Goal: Register for event/course

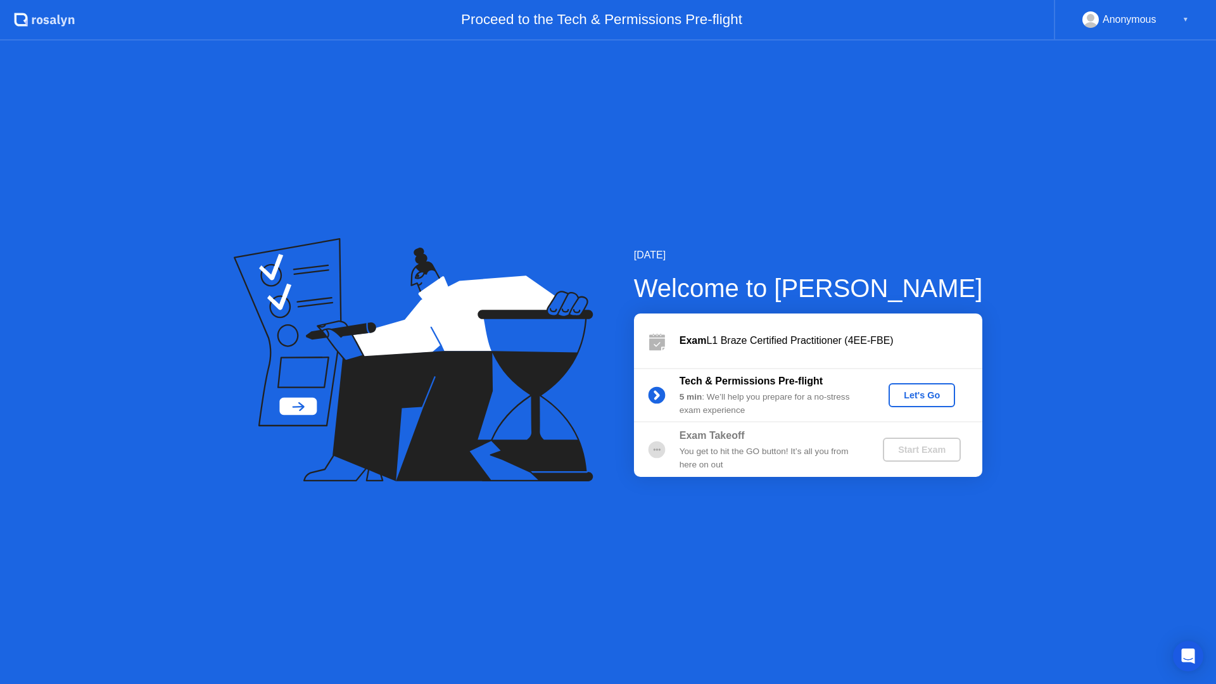
click at [928, 395] on div "Let's Go" at bounding box center [922, 395] width 56 height 10
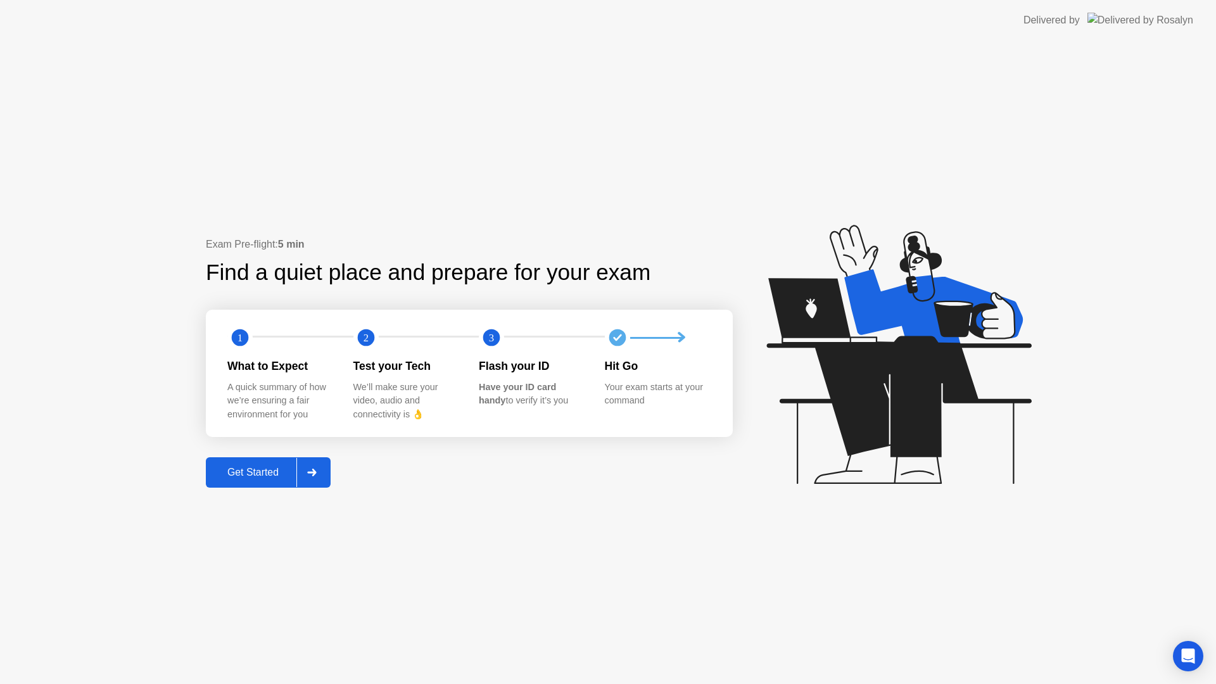
click at [277, 469] on div "Get Started" at bounding box center [253, 472] width 87 height 11
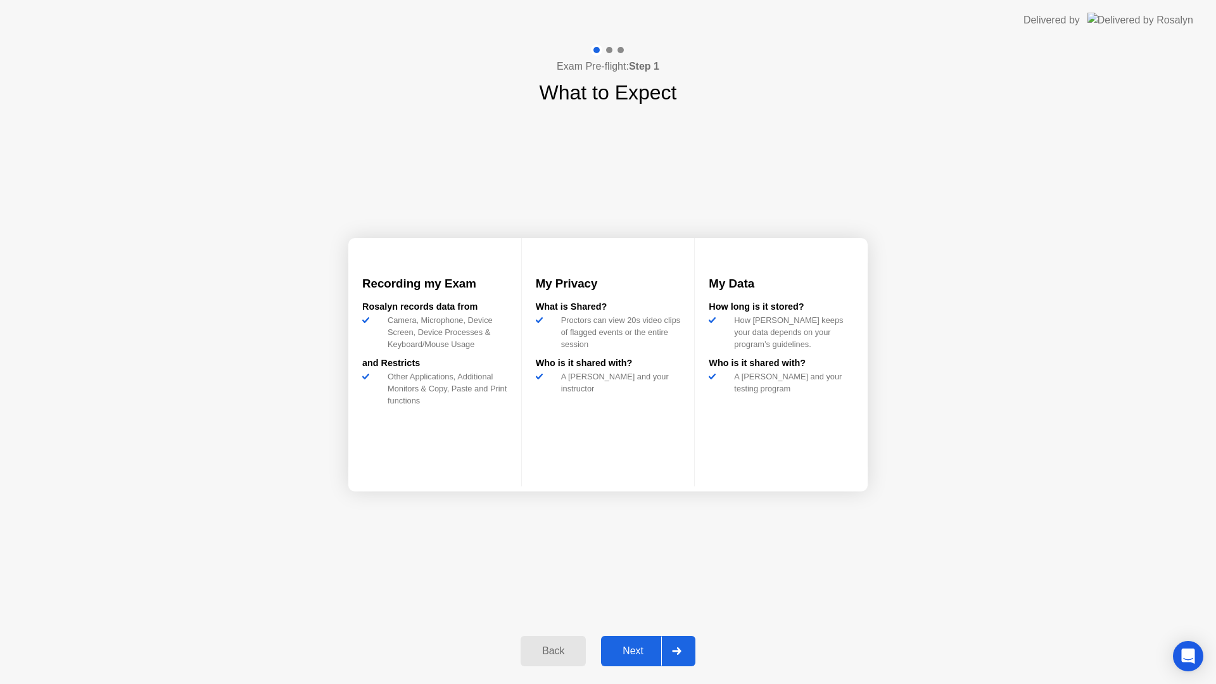
click at [649, 657] on div "Next" at bounding box center [633, 650] width 56 height 11
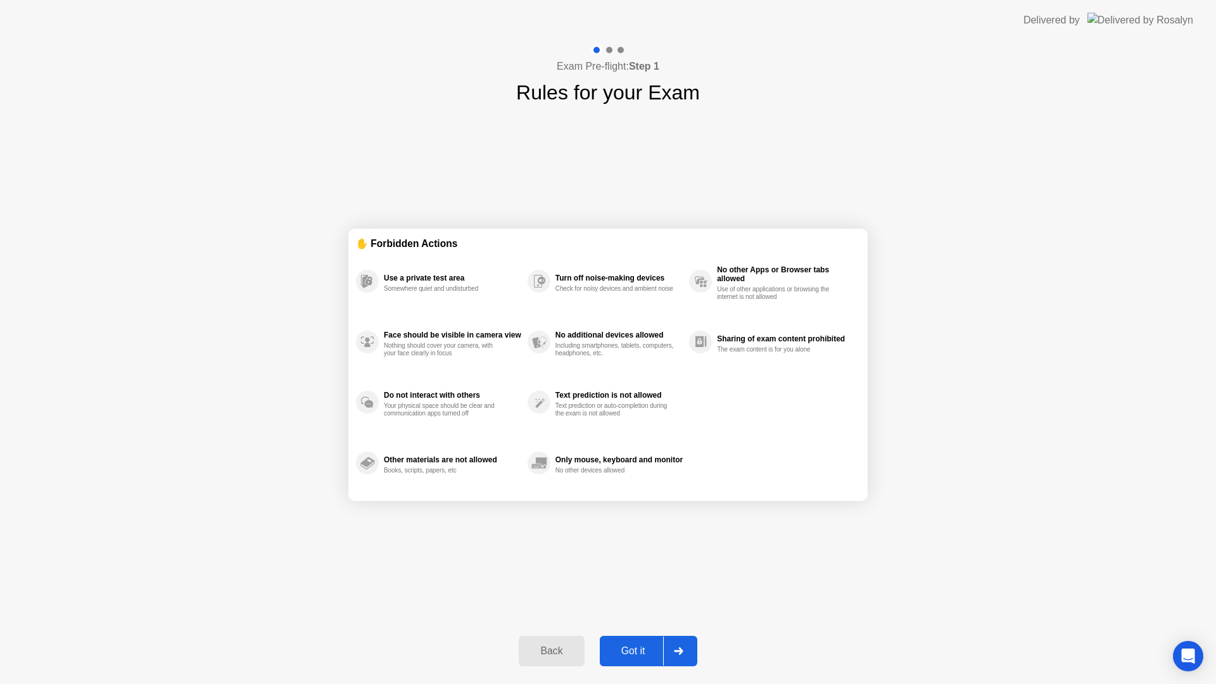
click at [646, 647] on div "Got it" at bounding box center [634, 650] width 60 height 11
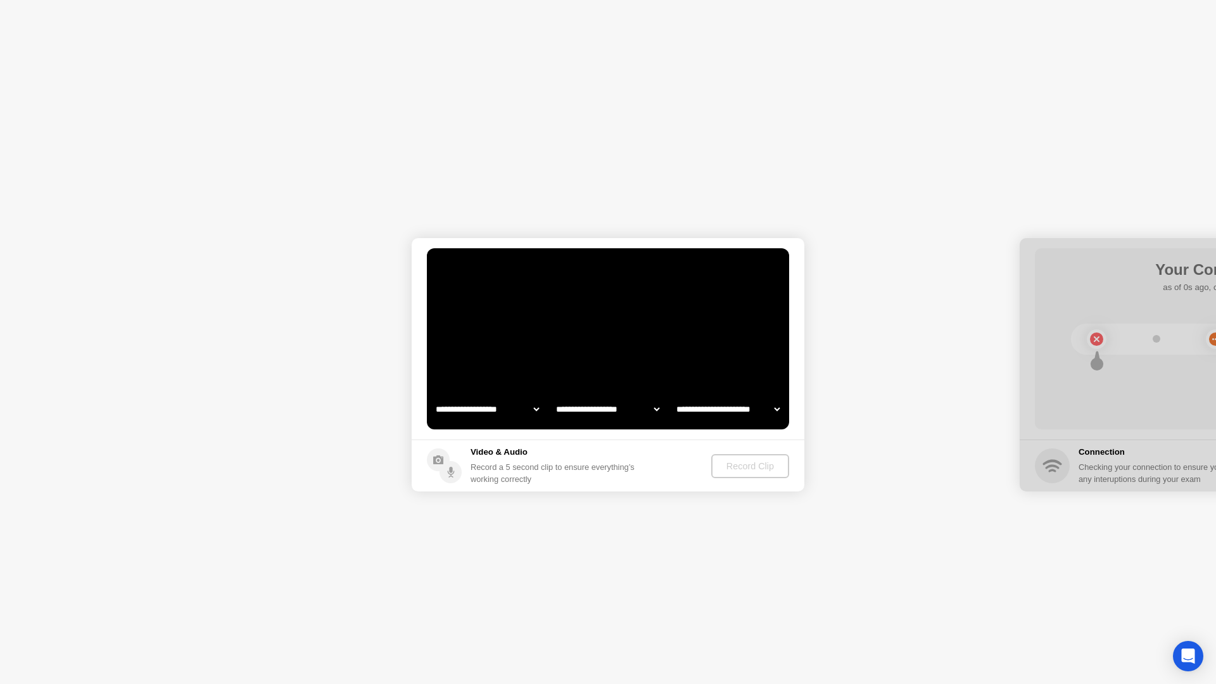
select select "**********"
select select "*******"
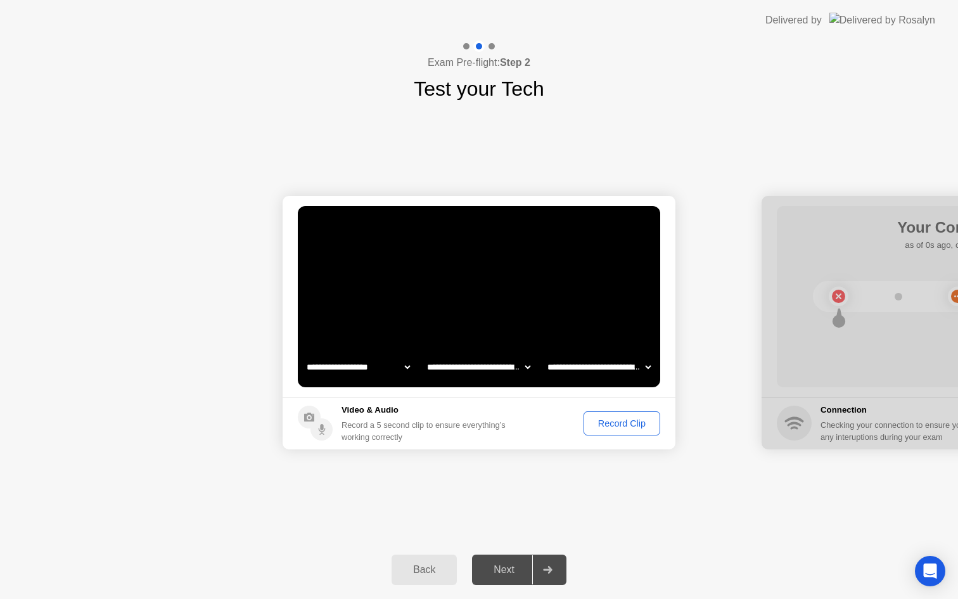
click at [644, 426] on div "Record Clip" at bounding box center [622, 423] width 68 height 10
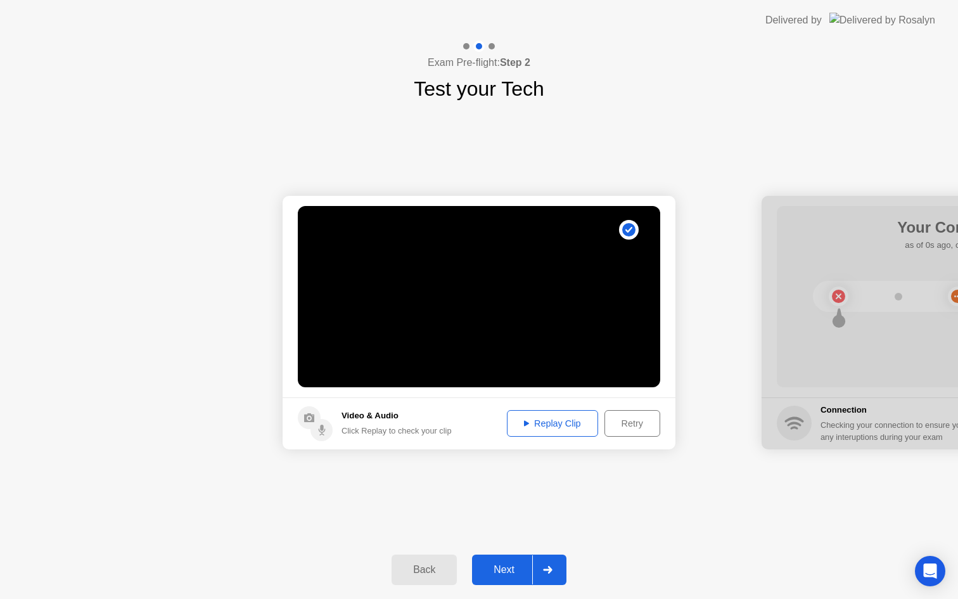
click at [542, 418] on div "Replay Clip" at bounding box center [552, 423] width 82 height 10
click at [504, 566] on div "Next" at bounding box center [504, 569] width 56 height 11
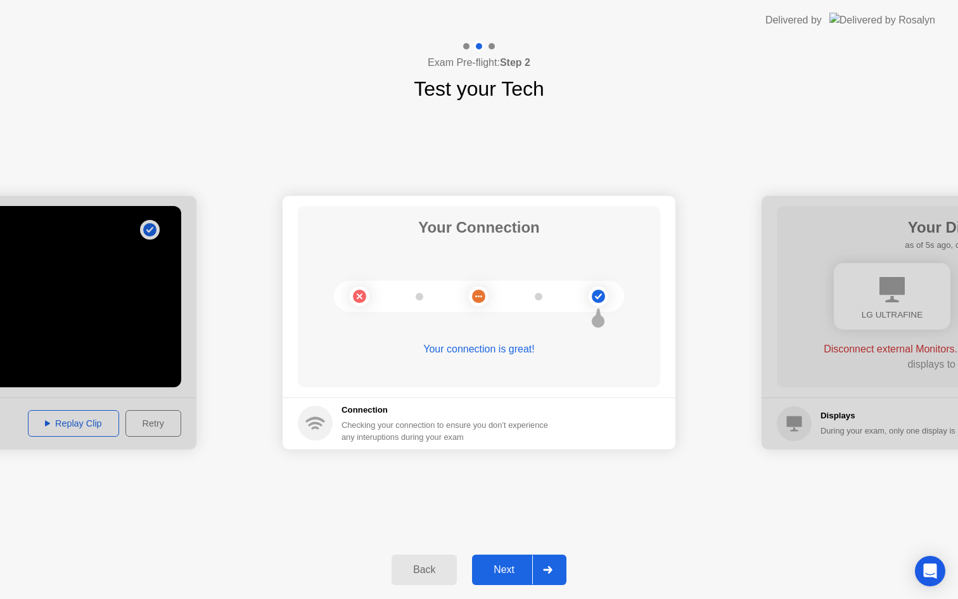
click at [518, 561] on button "Next" at bounding box center [519, 569] width 94 height 30
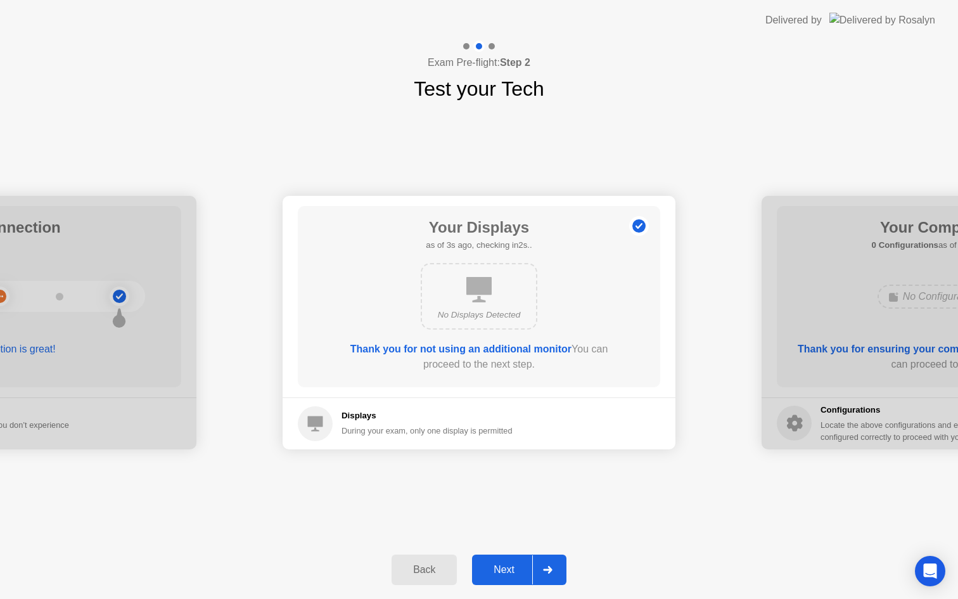
click at [518, 561] on button "Next" at bounding box center [519, 569] width 94 height 30
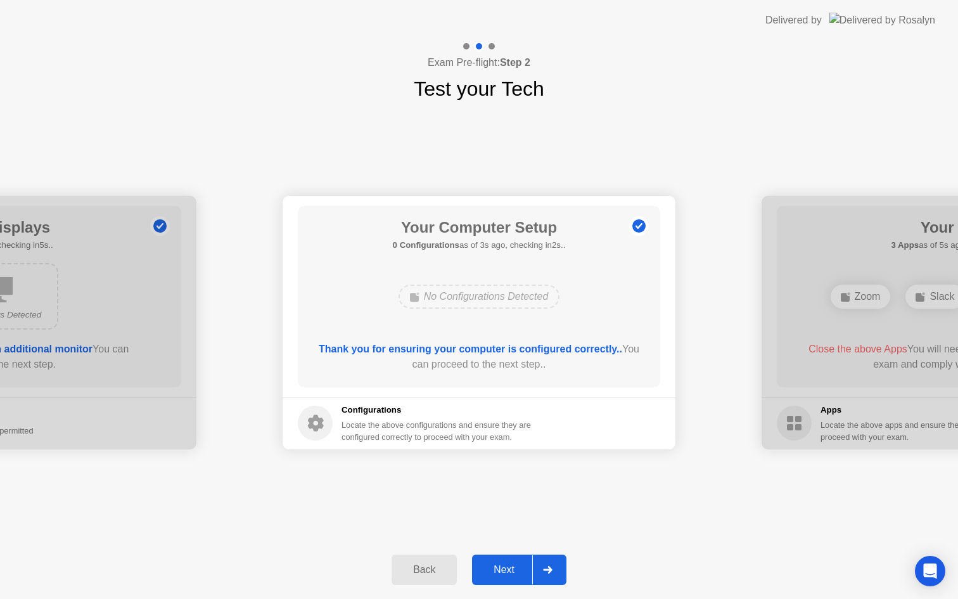
click at [514, 564] on div "Next" at bounding box center [504, 569] width 56 height 11
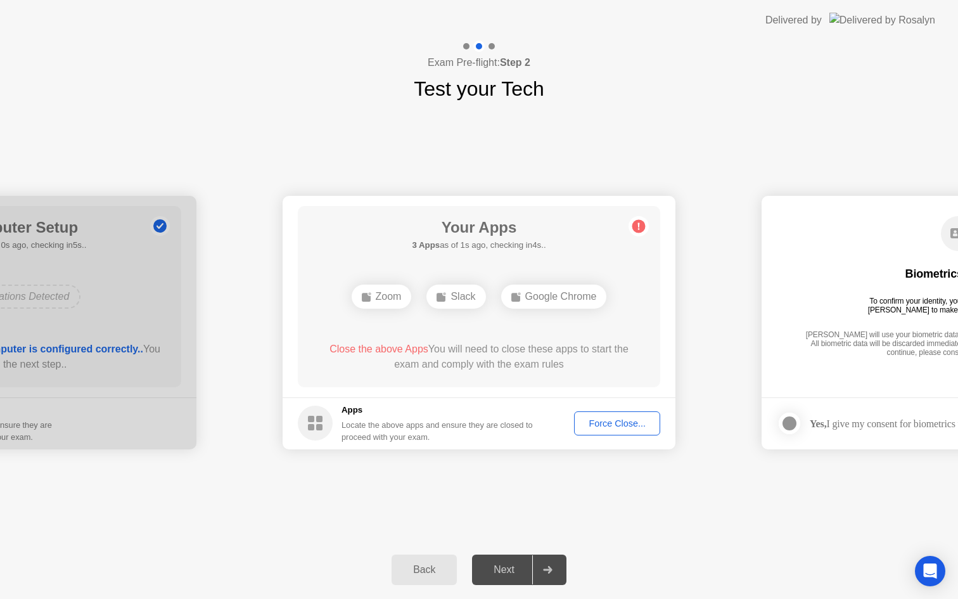
click at [617, 430] on button "Force Close..." at bounding box center [617, 423] width 86 height 24
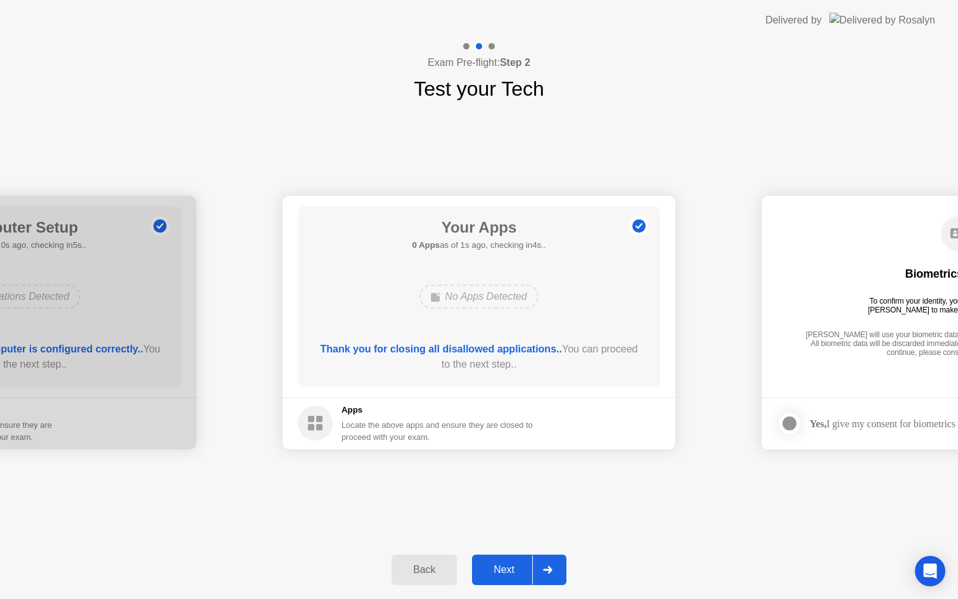
click at [513, 565] on div "Next" at bounding box center [504, 569] width 56 height 11
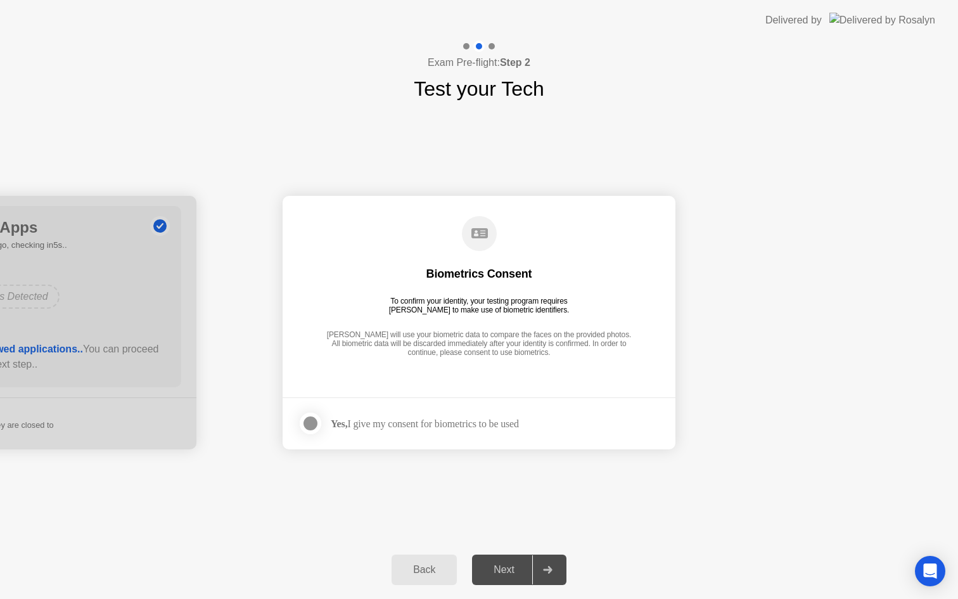
click at [307, 424] on div at bounding box center [310, 423] width 15 height 15
click at [505, 561] on button "Next" at bounding box center [519, 569] width 94 height 30
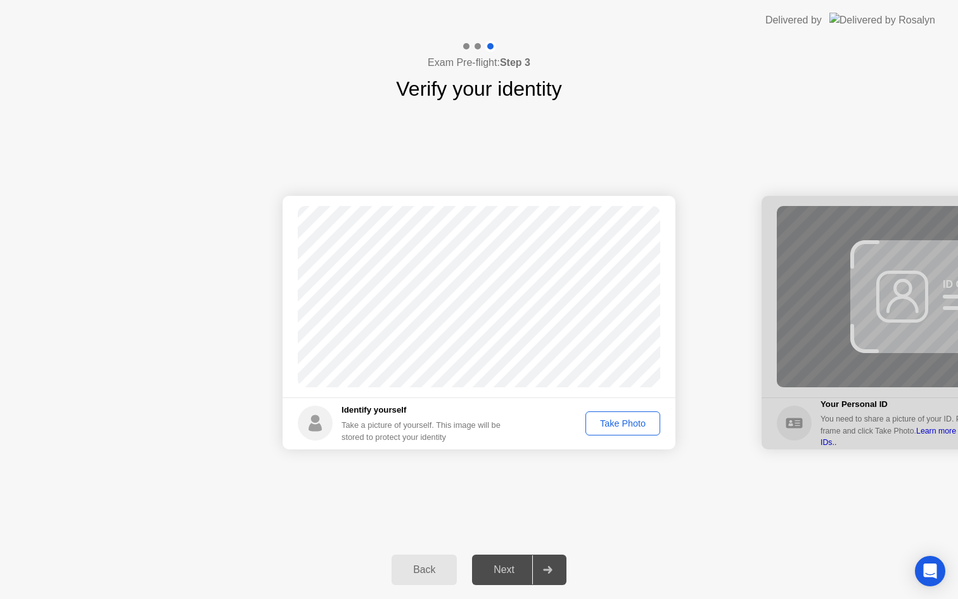
click at [626, 422] on div "Take Photo" at bounding box center [623, 423] width 66 height 10
click at [511, 565] on div "Next" at bounding box center [504, 569] width 56 height 11
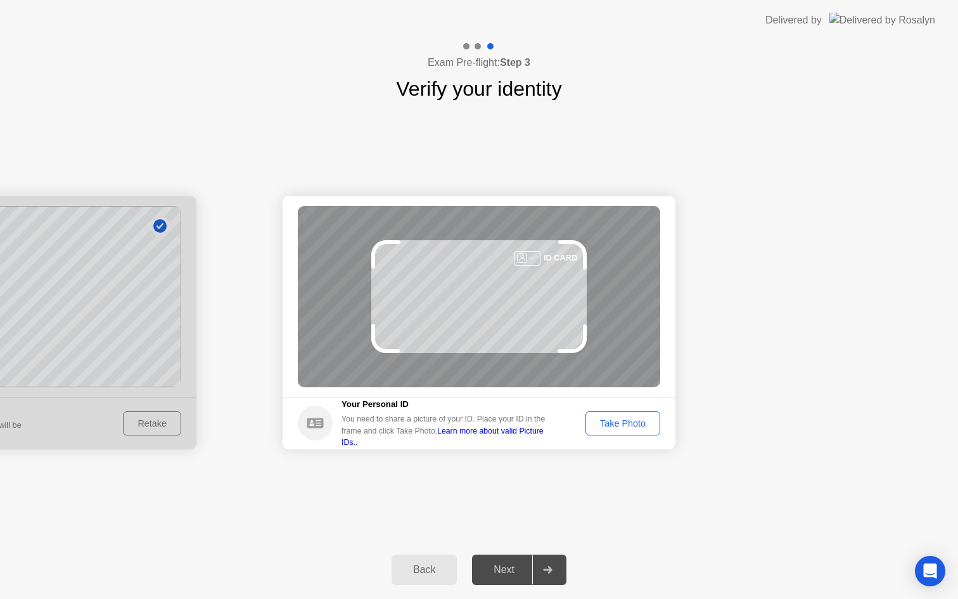
click at [616, 421] on div "Take Photo" at bounding box center [623, 423] width 66 height 10
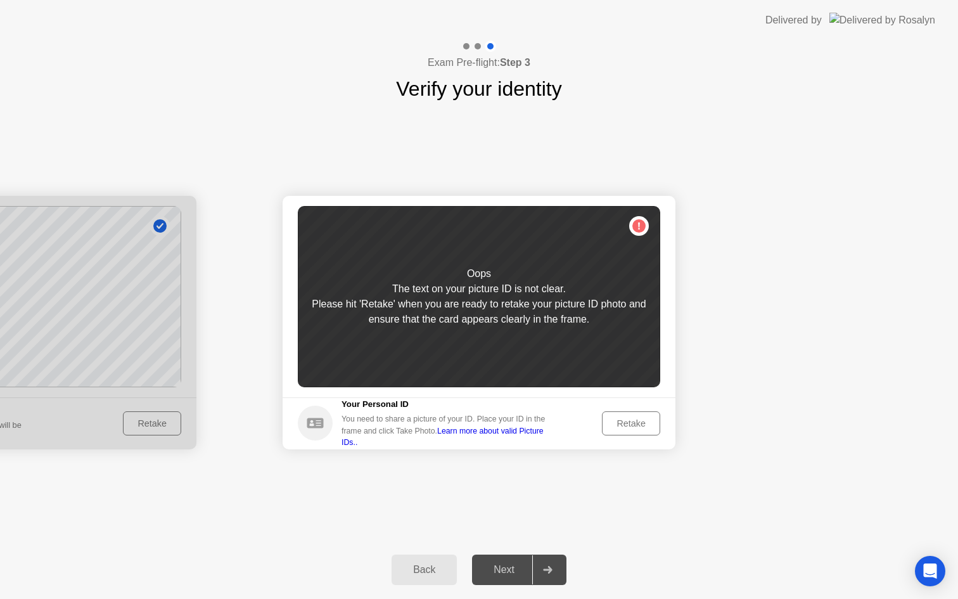
click at [635, 419] on div "Retake" at bounding box center [630, 423] width 49 height 10
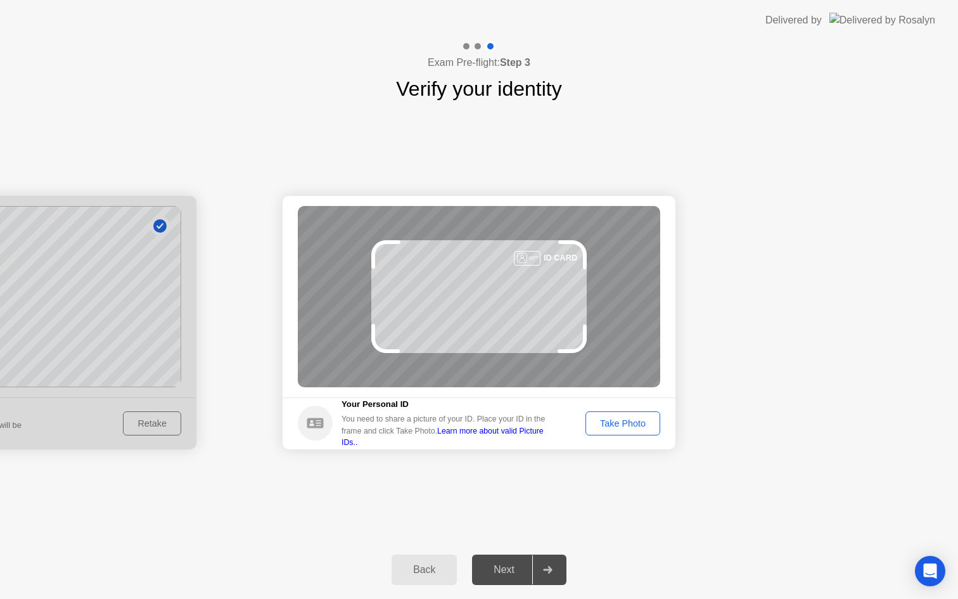
click at [635, 419] on div "Take Photo" at bounding box center [623, 423] width 66 height 10
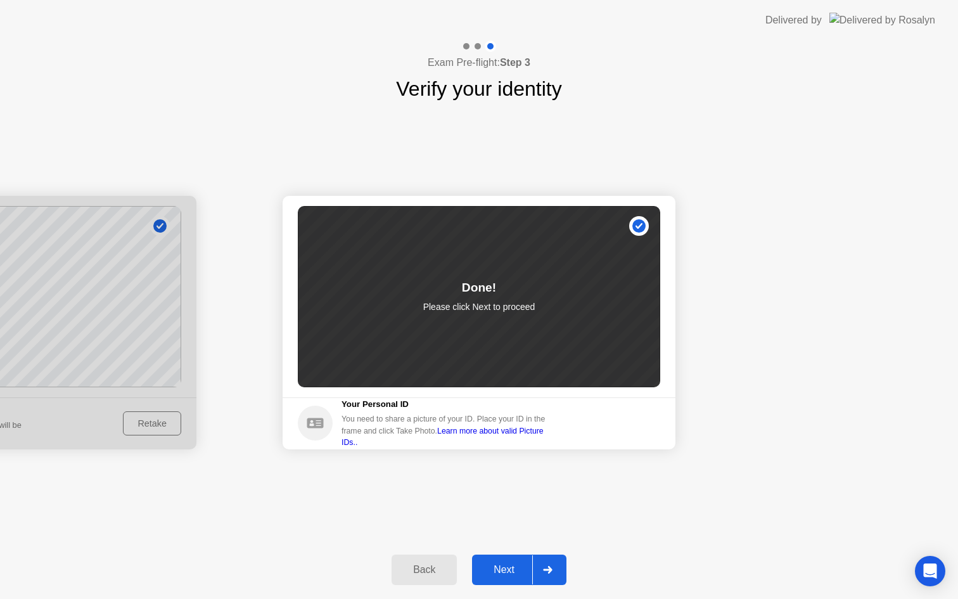
click at [517, 564] on div "Next" at bounding box center [504, 569] width 56 height 11
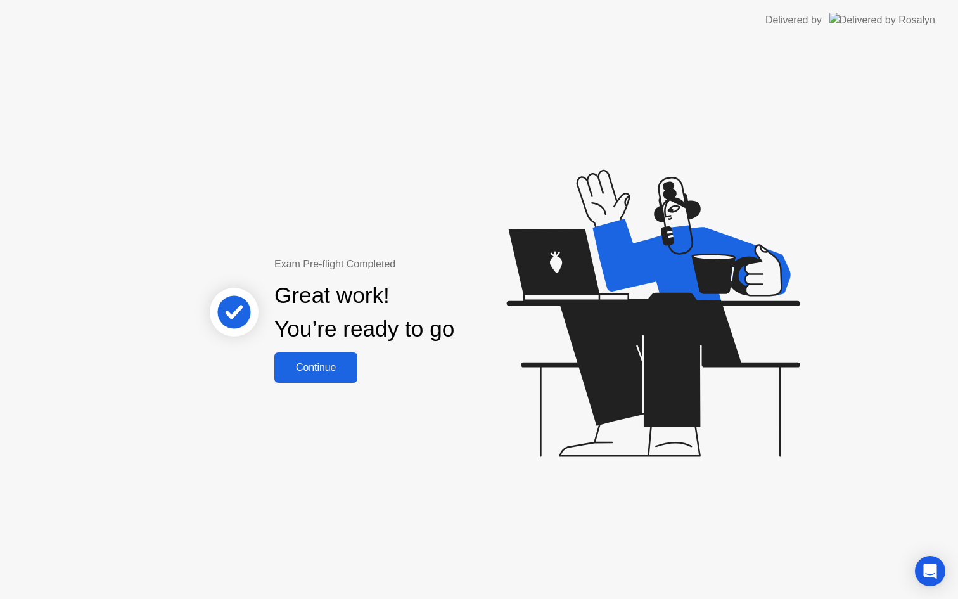
click at [330, 364] on div "Continue" at bounding box center [315, 367] width 75 height 11
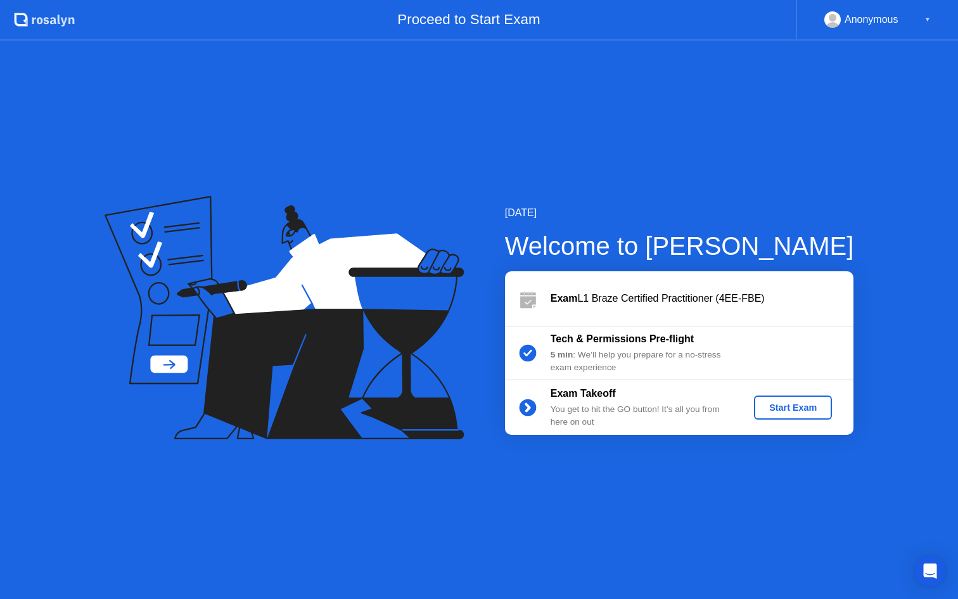
click at [794, 407] on div "Start Exam" at bounding box center [793, 407] width 68 height 10
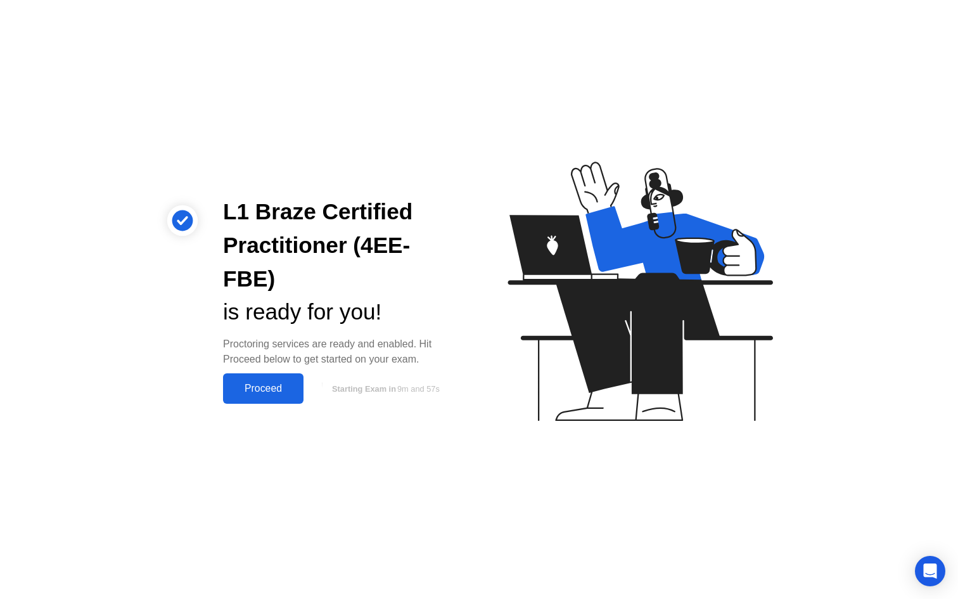
click at [268, 383] on div "Proceed" at bounding box center [263, 388] width 73 height 11
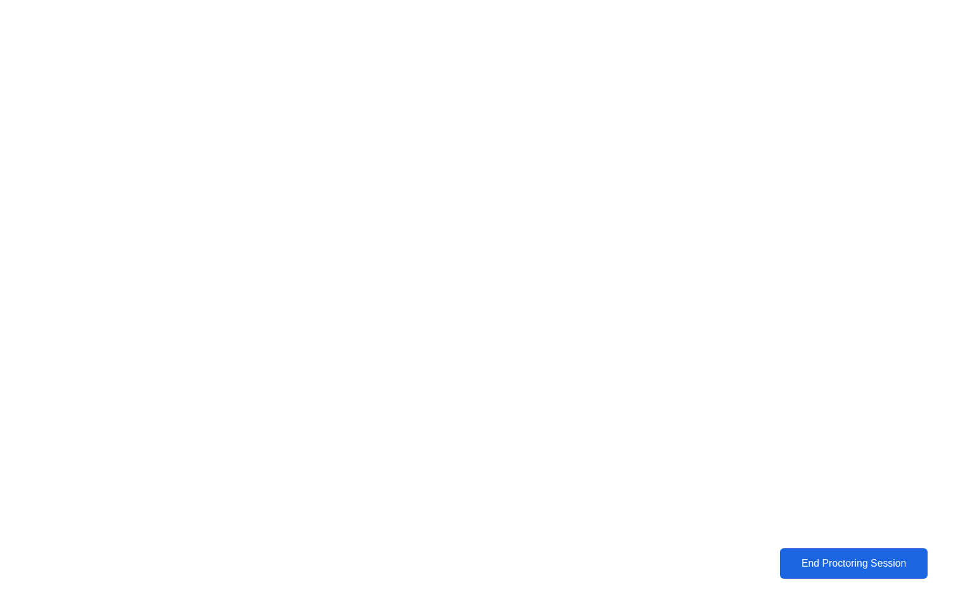
click at [782, 565] on div "End Proctoring Session" at bounding box center [854, 563] width 155 height 13
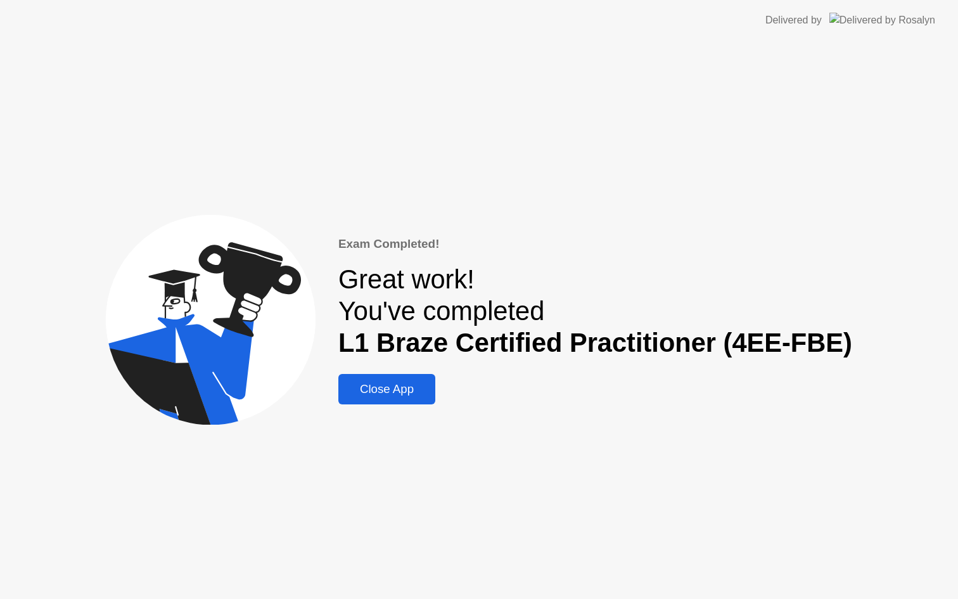
click at [418, 393] on div "Close App" at bounding box center [386, 389] width 89 height 14
